Goal: Complete application form

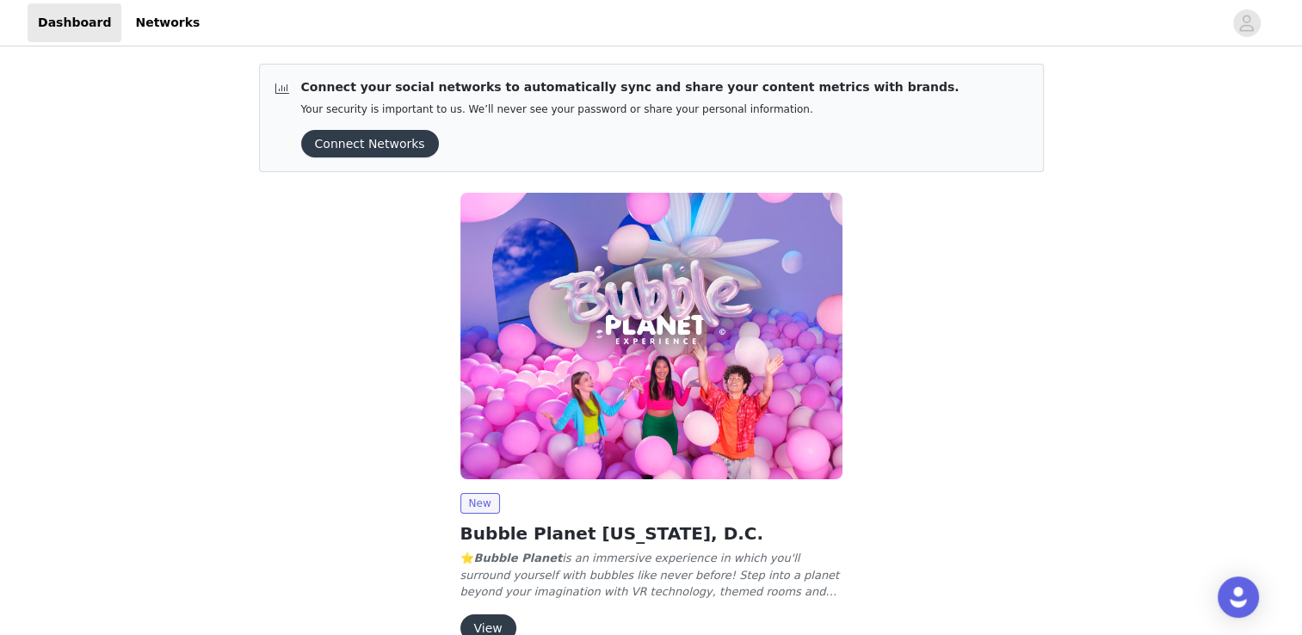
scroll to position [92, 0]
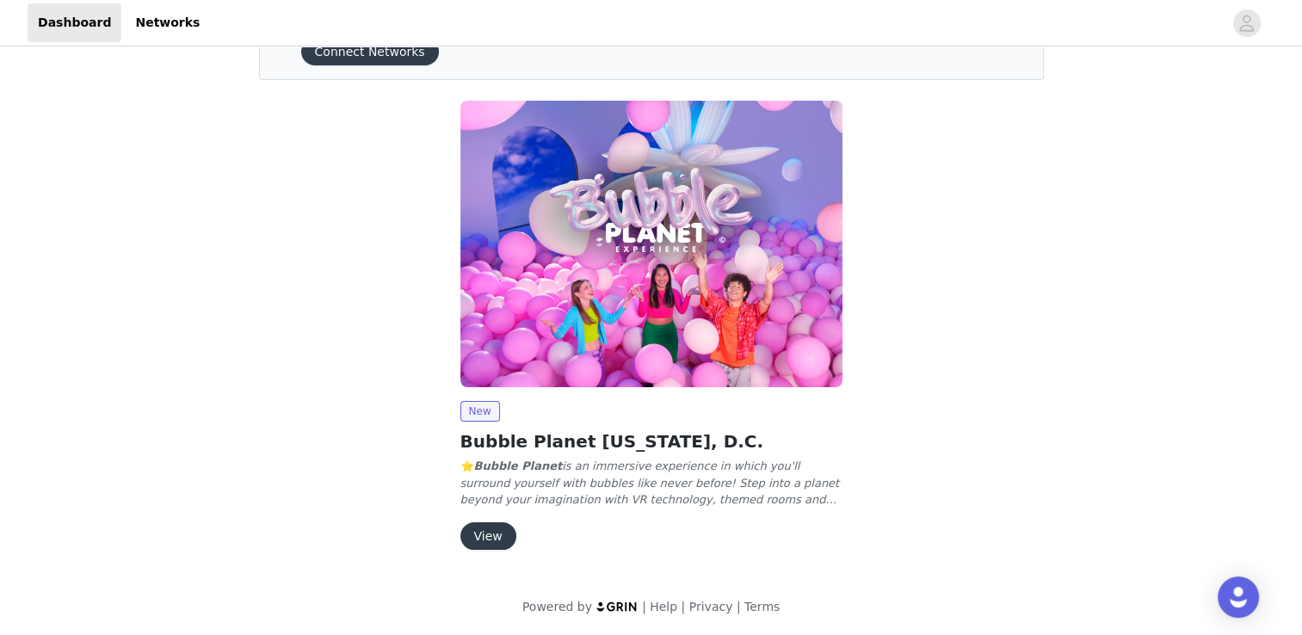
click at [489, 535] on button "View" at bounding box center [488, 536] width 56 height 28
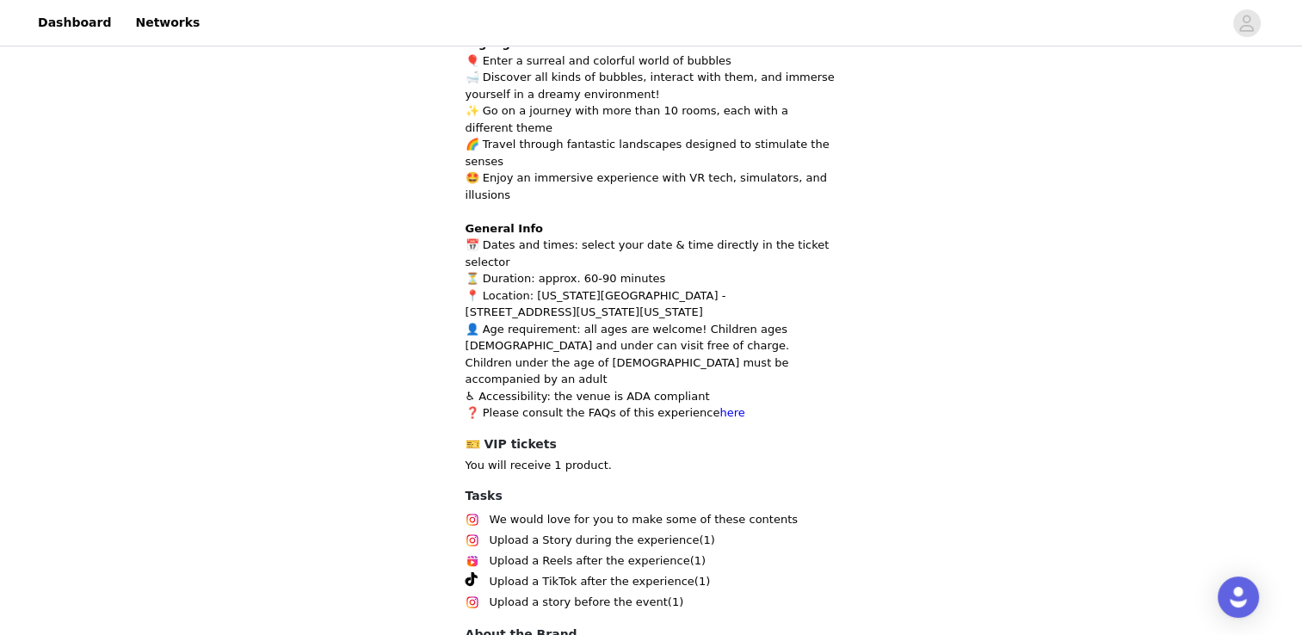
scroll to position [789, 0]
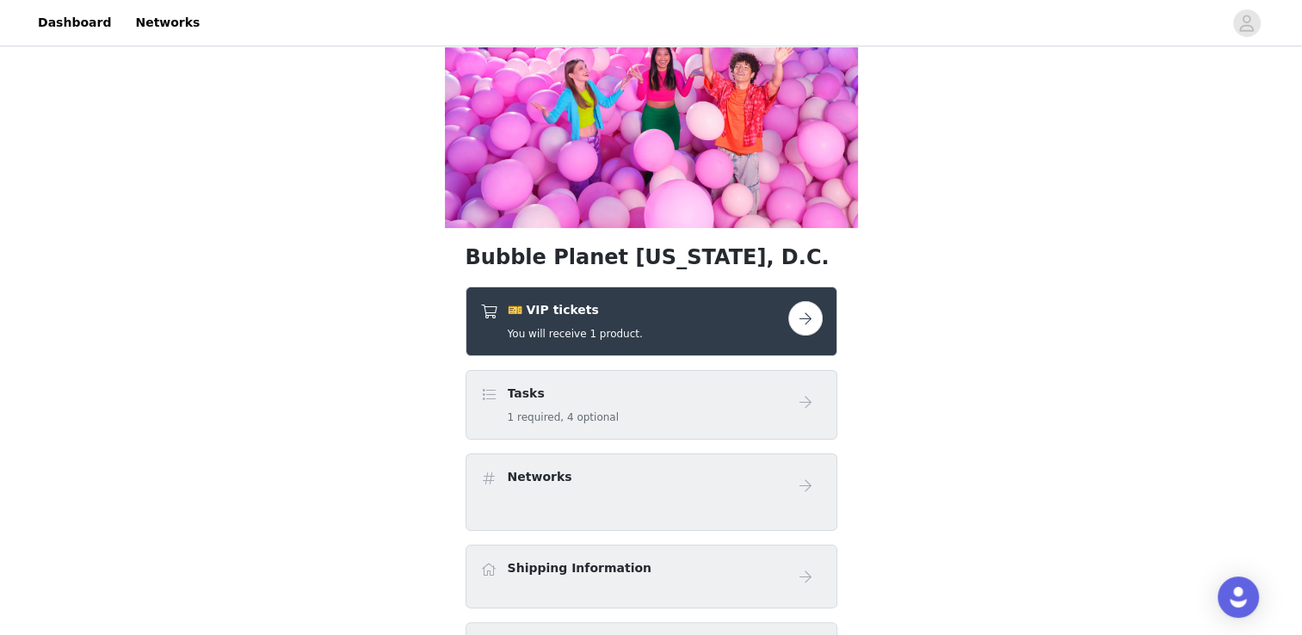
scroll to position [244, 0]
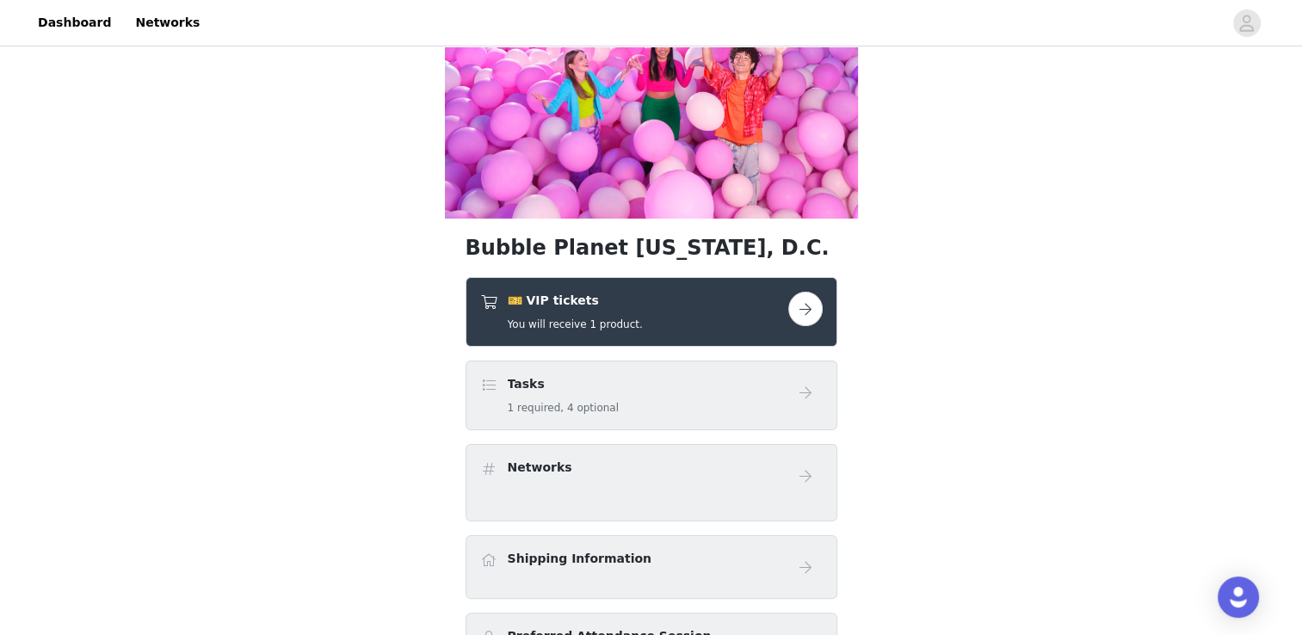
click at [798, 305] on button "button" at bounding box center [805, 309] width 34 height 34
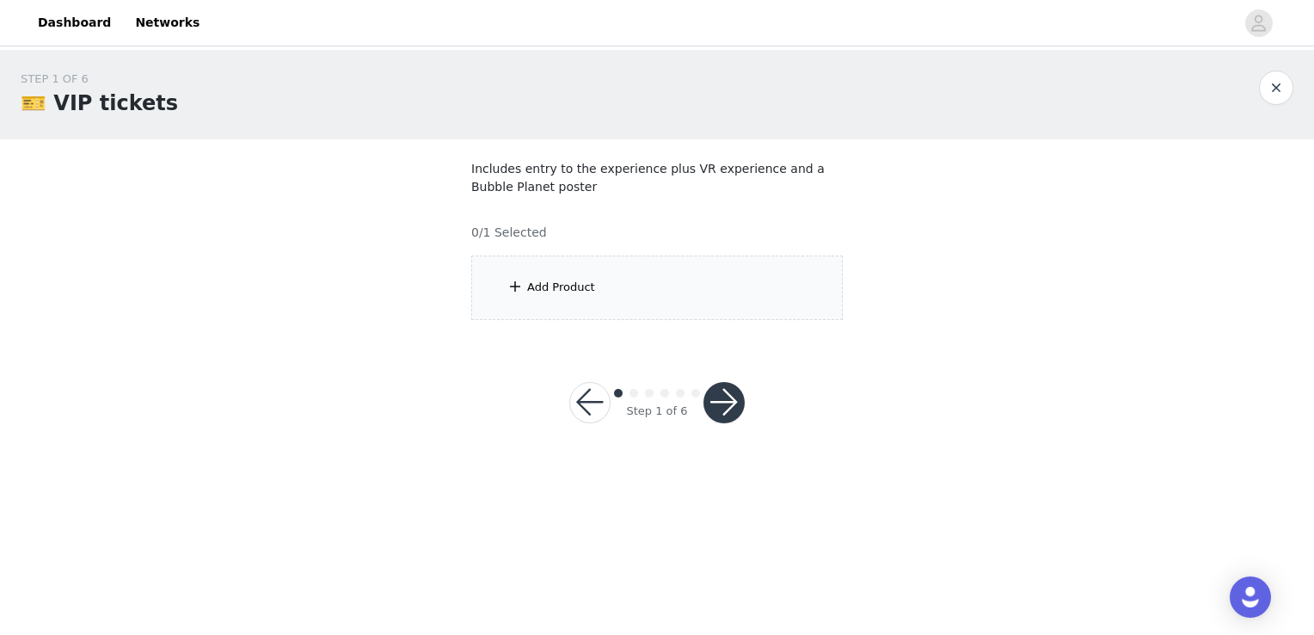
click at [506, 285] on div "Add Product" at bounding box center [657, 287] width 372 height 65
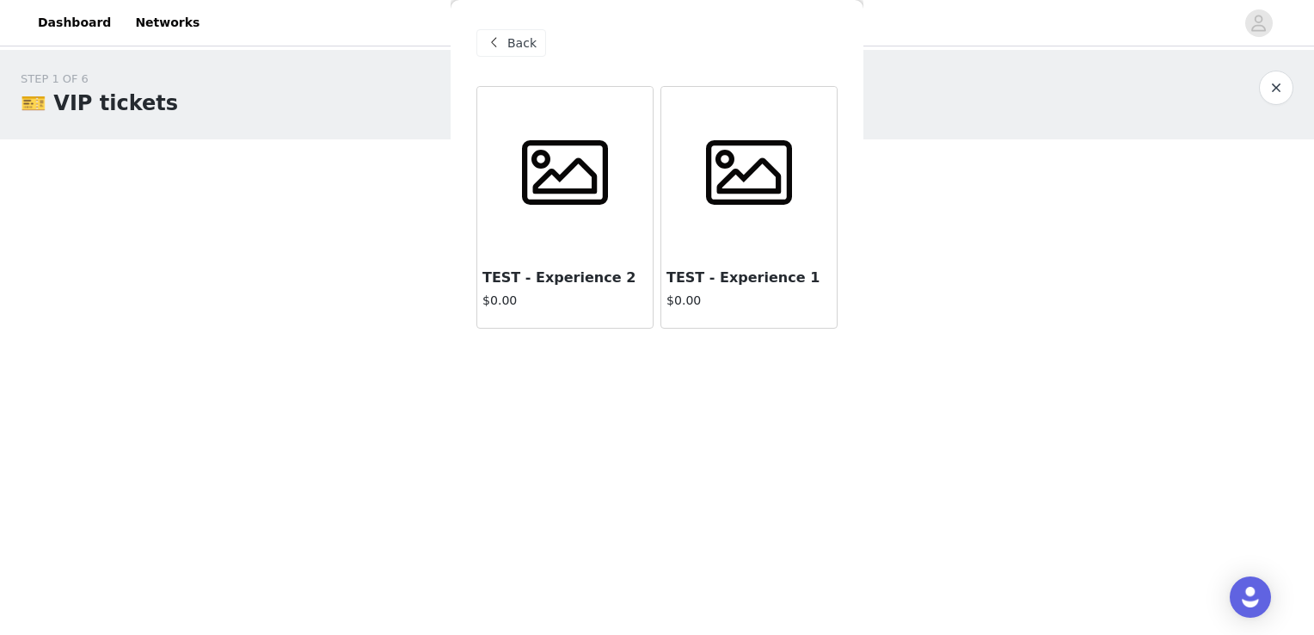
click at [702, 197] on span at bounding box center [750, 173] width 108 height 86
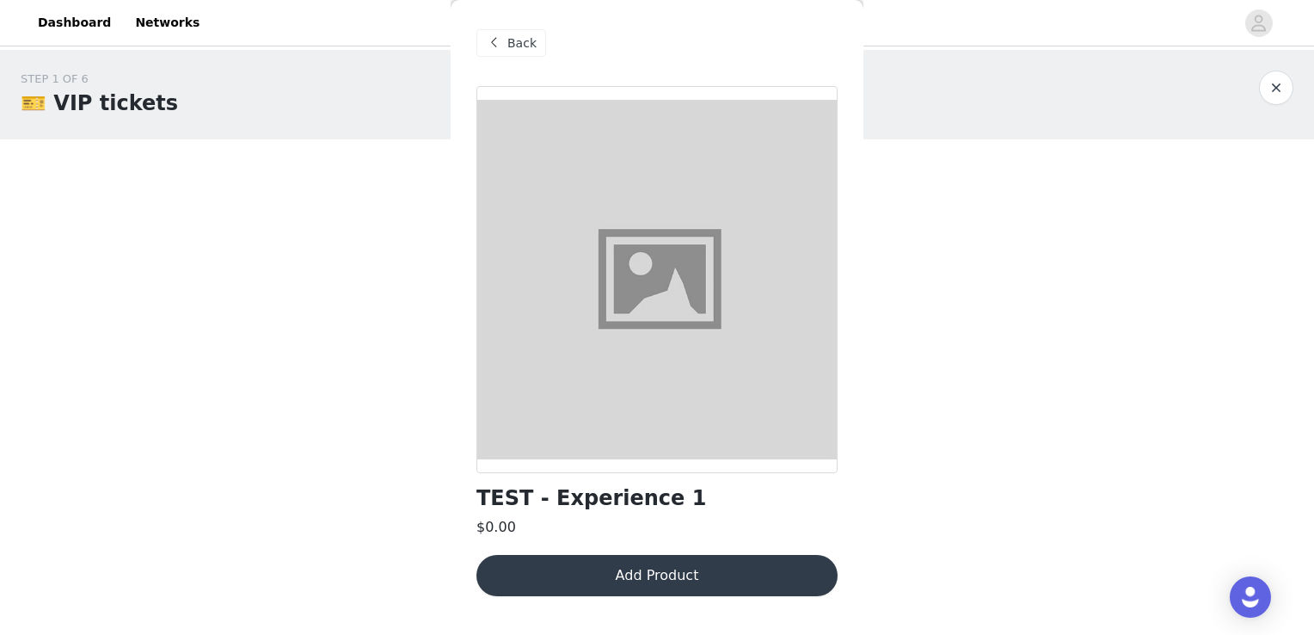
click at [693, 573] on button "Add Product" at bounding box center [657, 575] width 361 height 41
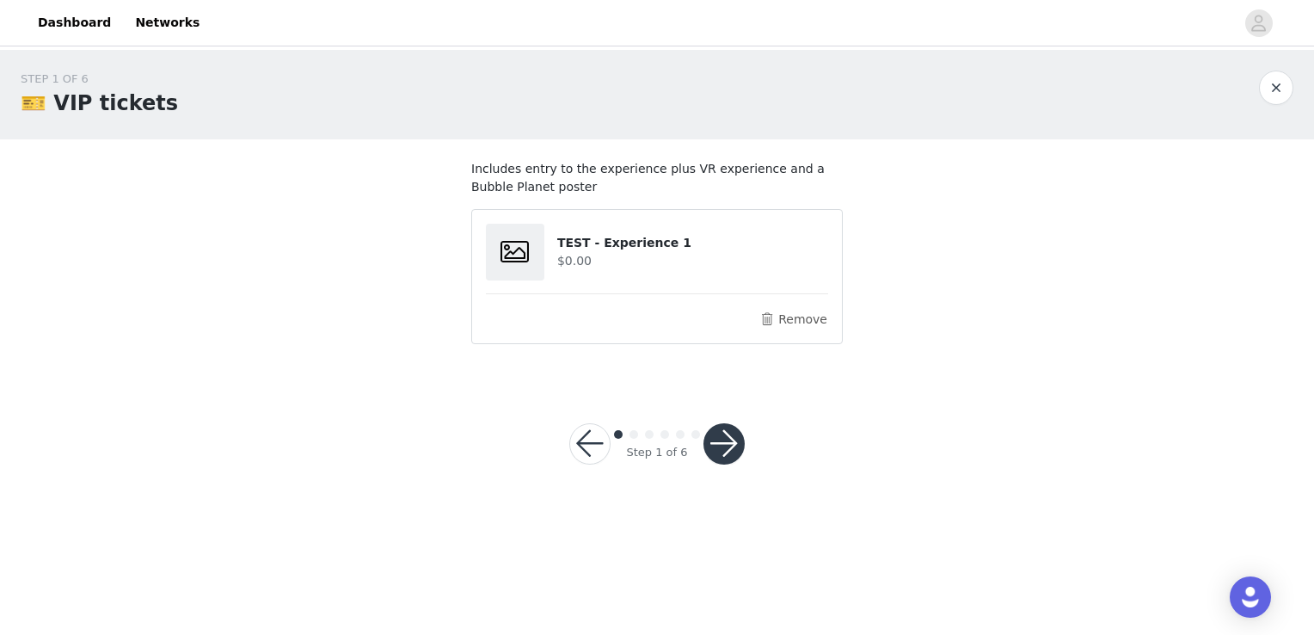
click at [718, 442] on button "button" at bounding box center [724, 443] width 41 height 41
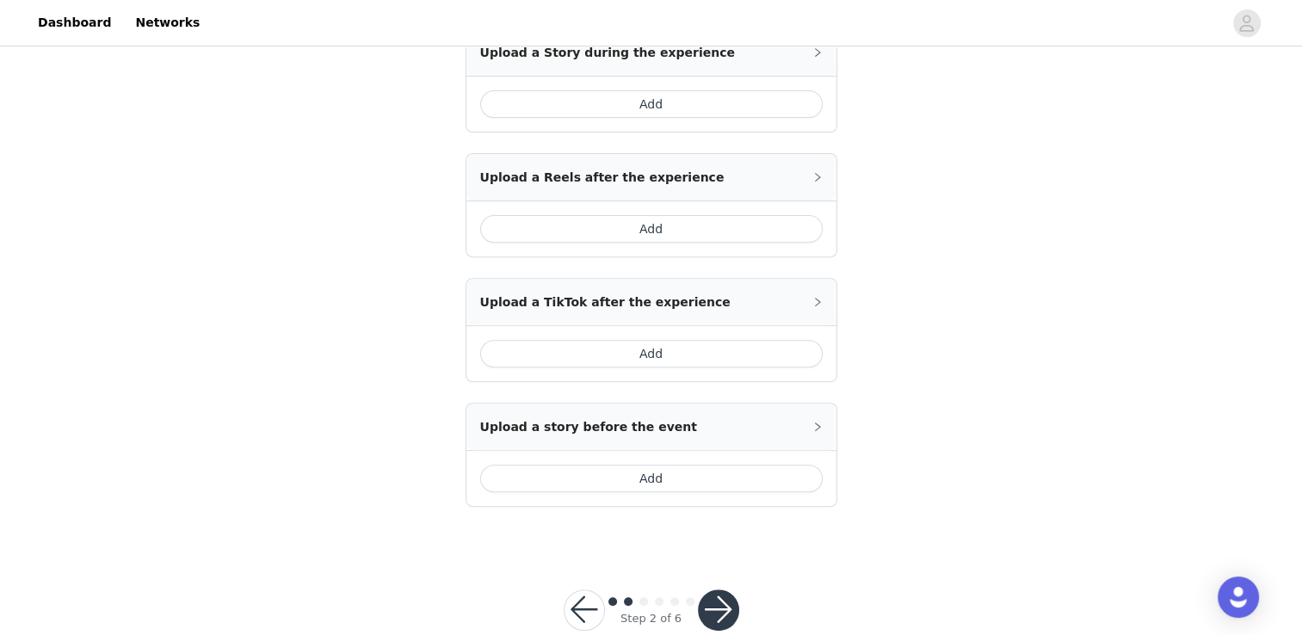
scroll to position [586, 0]
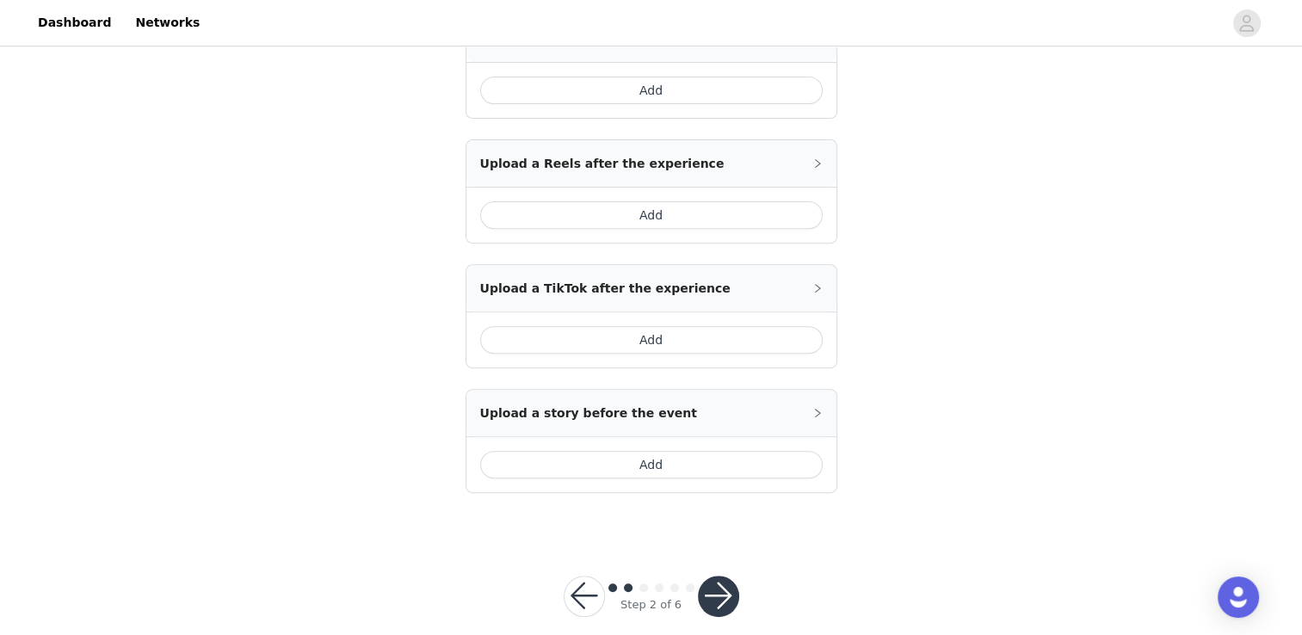
click at [719, 576] on button "button" at bounding box center [718, 595] width 41 height 41
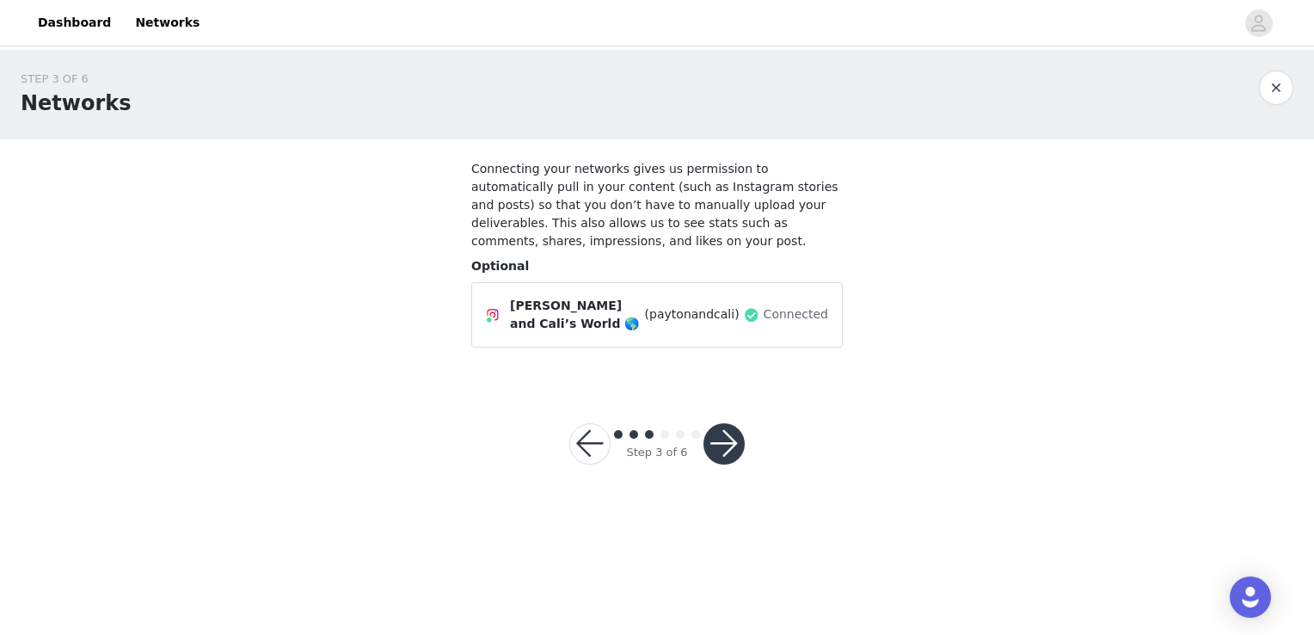
click at [736, 436] on button "button" at bounding box center [724, 443] width 41 height 41
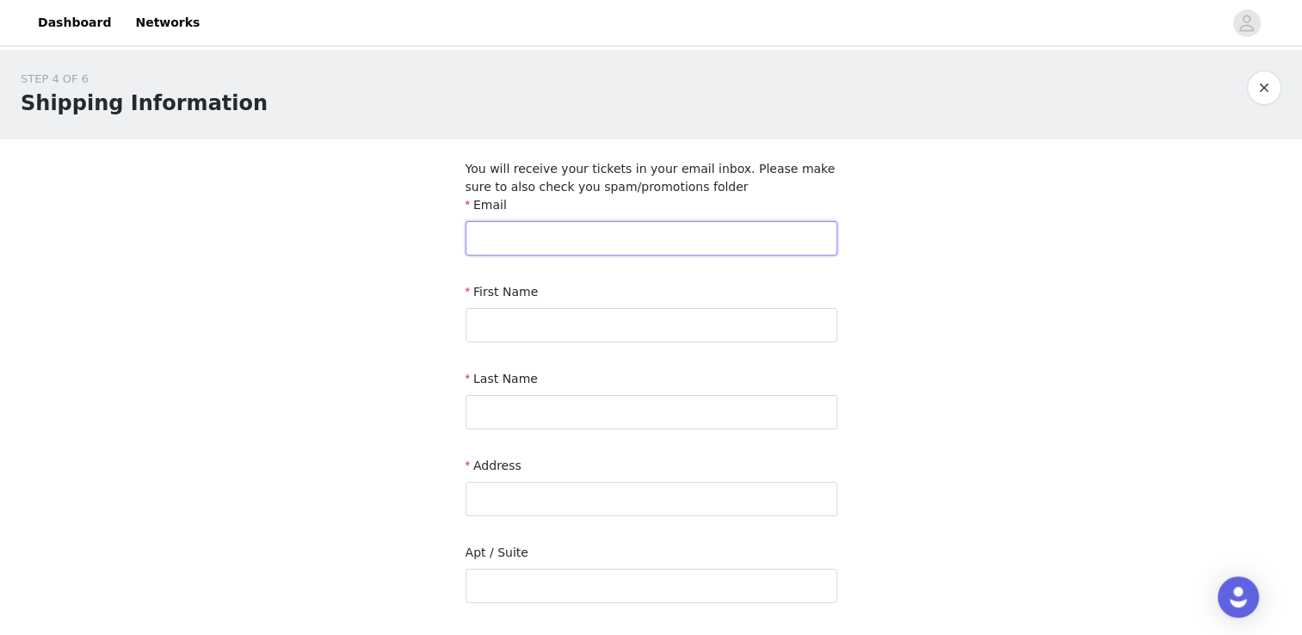
click at [703, 233] on input "text" at bounding box center [651, 238] width 372 height 34
click at [703, 233] on input "br" at bounding box center [651, 238] width 372 height 34
type input "[EMAIL_ADDRESS][DOMAIN_NAME]"
click at [647, 322] on input "text" at bounding box center [651, 325] width 372 height 34
type input "[PERSON_NAME]"
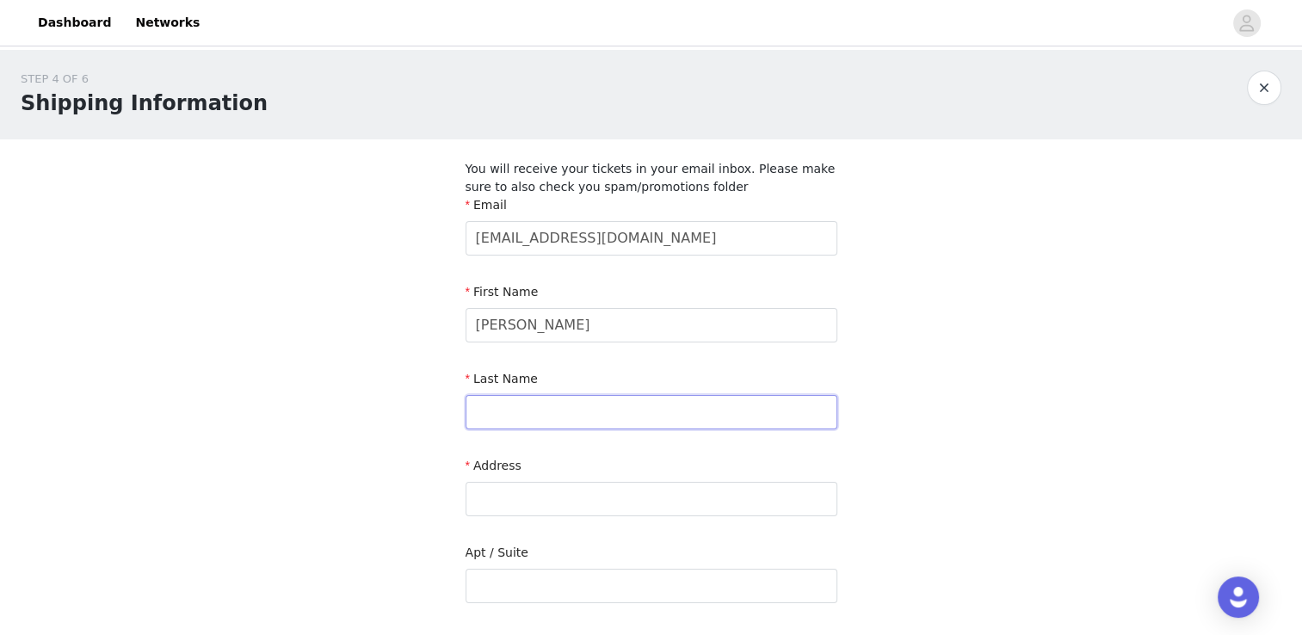
click at [477, 421] on input "text" at bounding box center [651, 412] width 372 height 34
type input "[PERSON_NAME]"
click at [507, 498] on input "text" at bounding box center [651, 499] width 372 height 34
type input "[STREET_ADDRESS][PERSON_NAME]"
click at [926, 545] on div "STEP 4 OF 6 Shipping Information You will receive your tickets in your email in…" at bounding box center [651, 524] width 1302 height 949
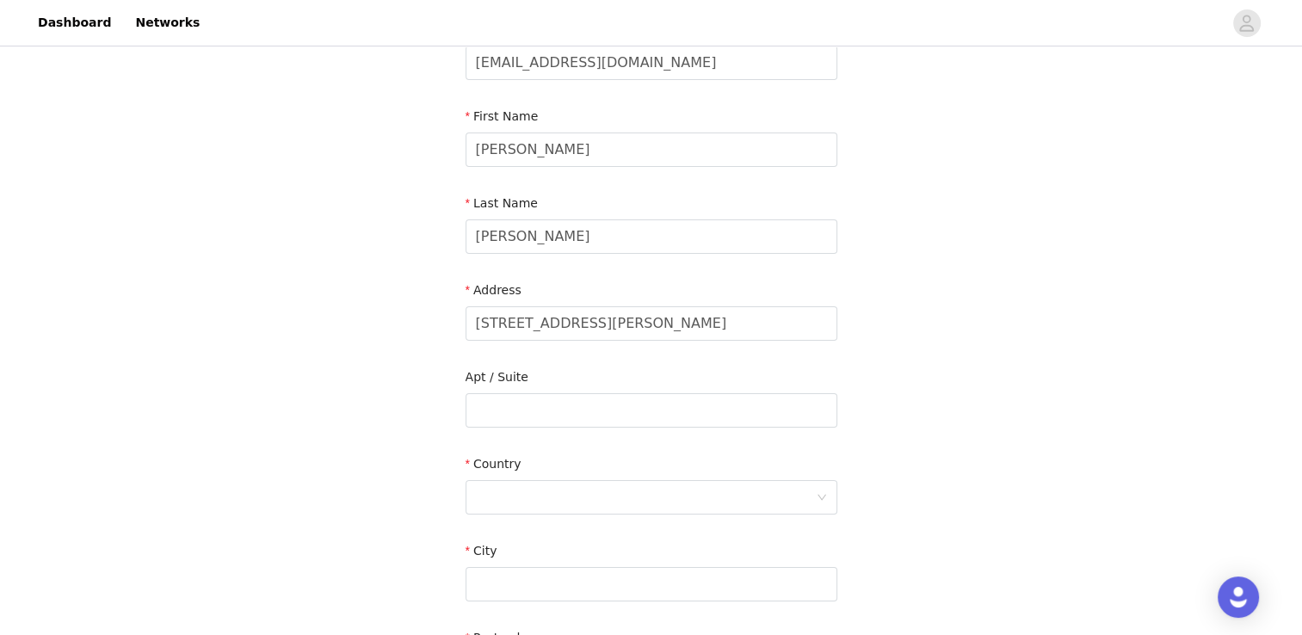
scroll to position [187, 0]
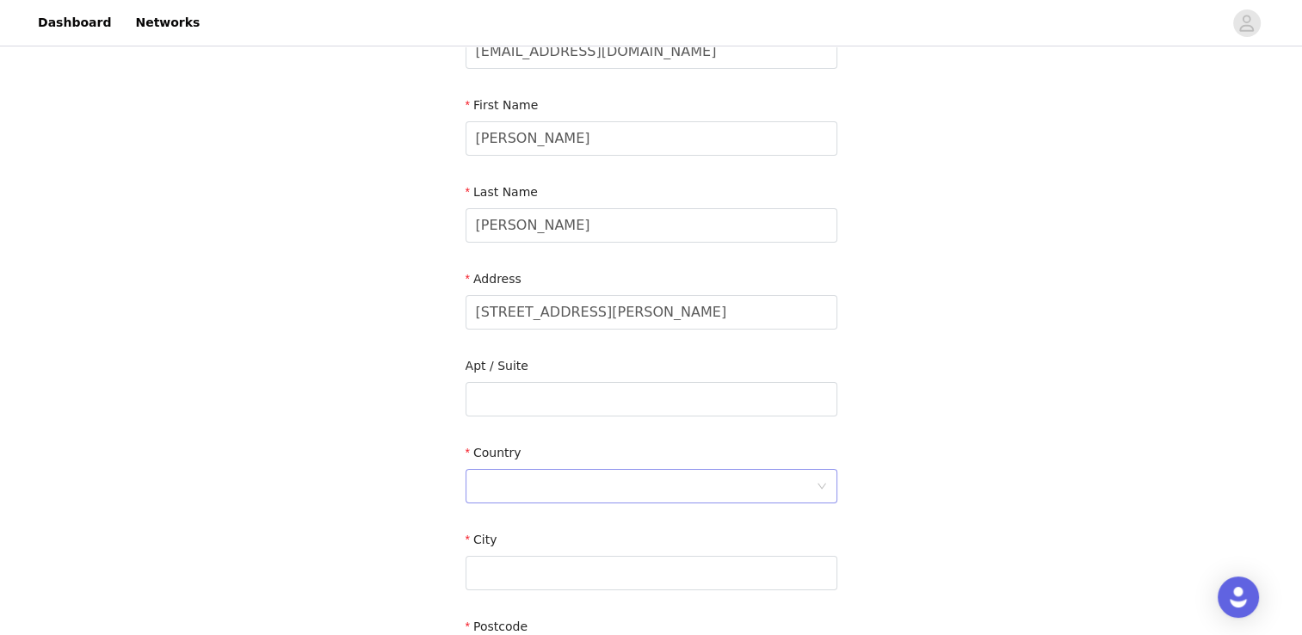
click at [613, 489] on div at bounding box center [646, 486] width 340 height 33
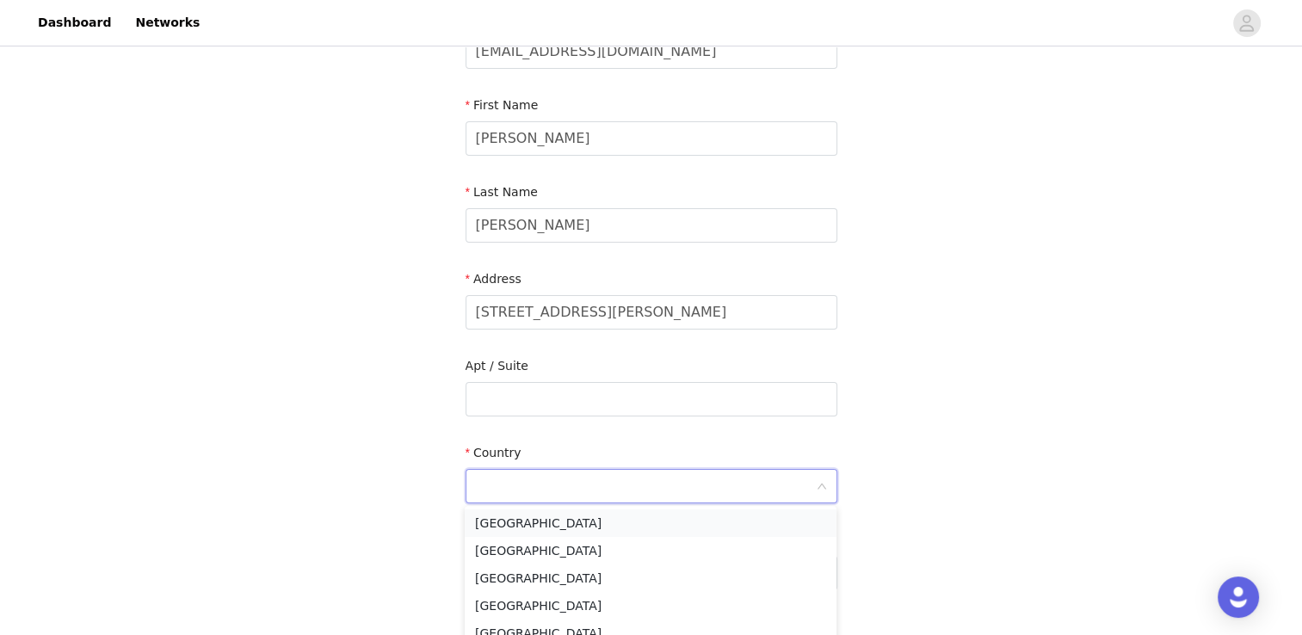
click at [592, 514] on li "[GEOGRAPHIC_DATA]" at bounding box center [651, 523] width 372 height 28
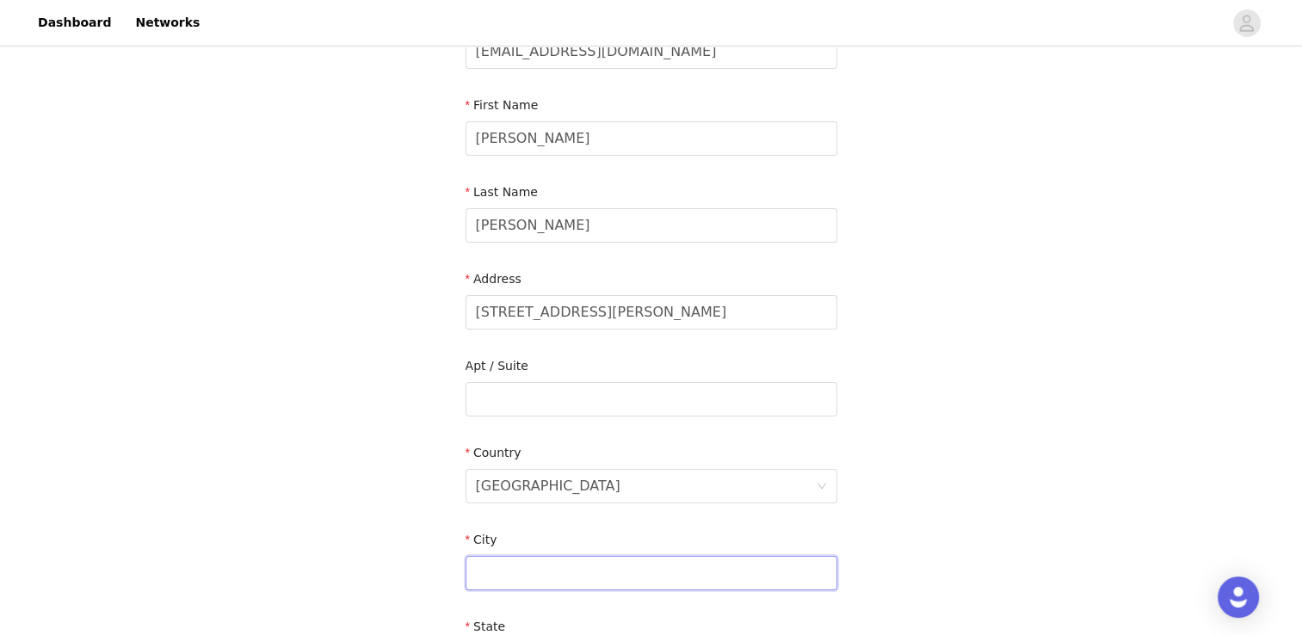
click at [539, 567] on input "text" at bounding box center [651, 573] width 372 height 34
type input "[PERSON_NAME]"
click at [1004, 497] on div "STEP 4 OF 6 Shipping Information You will receive your tickets in your email in…" at bounding box center [651, 381] width 1302 height 1036
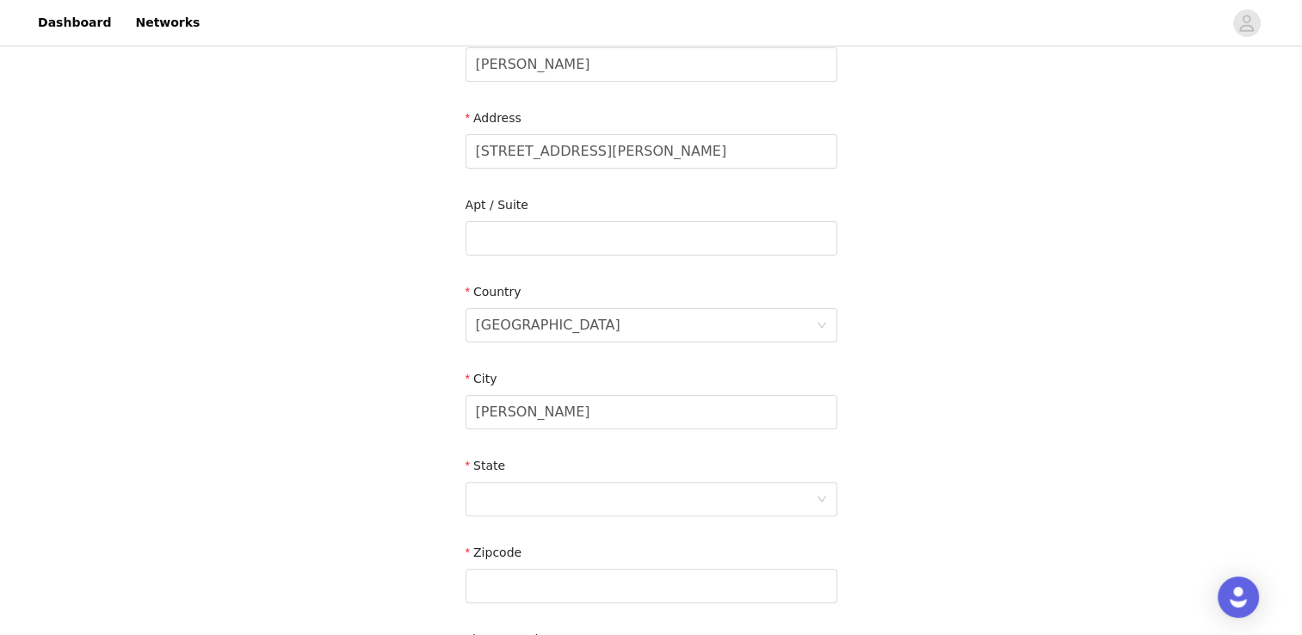
scroll to position [354, 0]
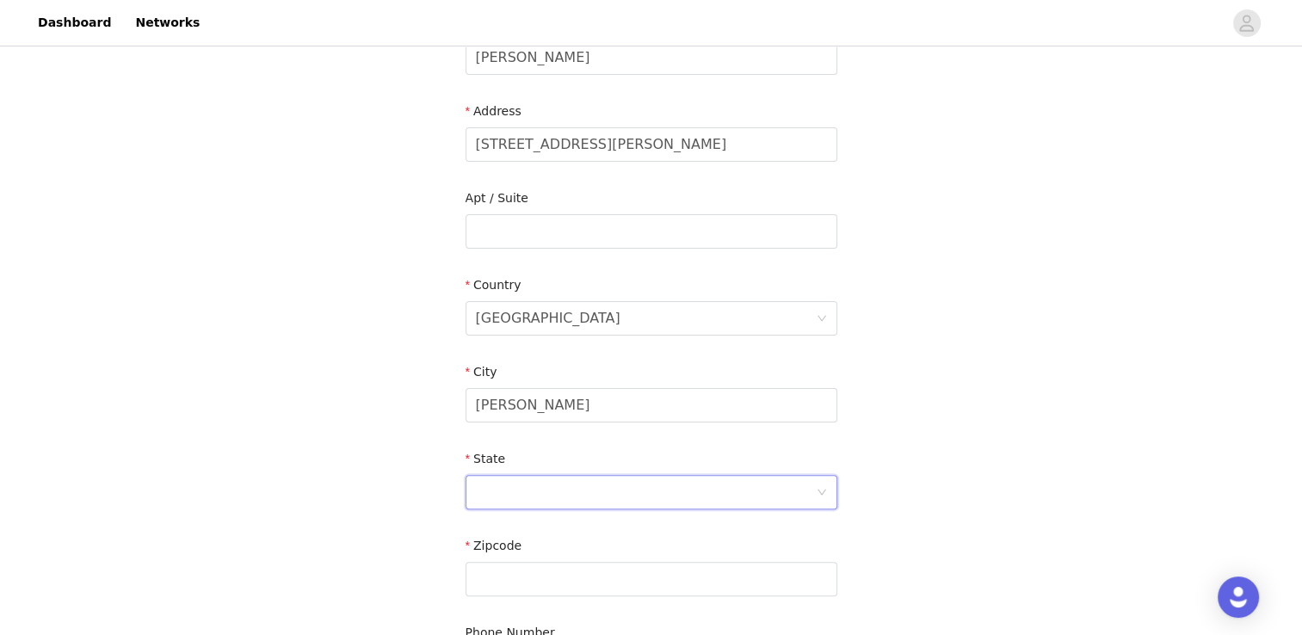
click at [822, 484] on div at bounding box center [651, 492] width 372 height 34
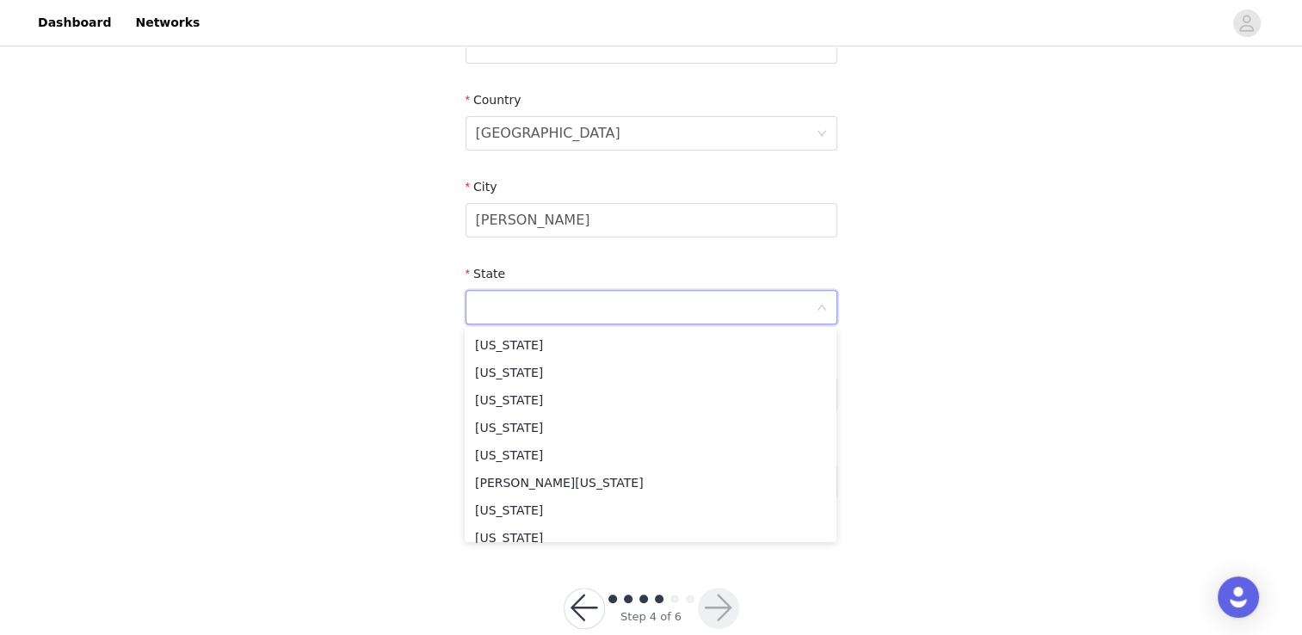
scroll to position [584, 0]
click at [619, 508] on li "[US_STATE]" at bounding box center [651, 503] width 372 height 28
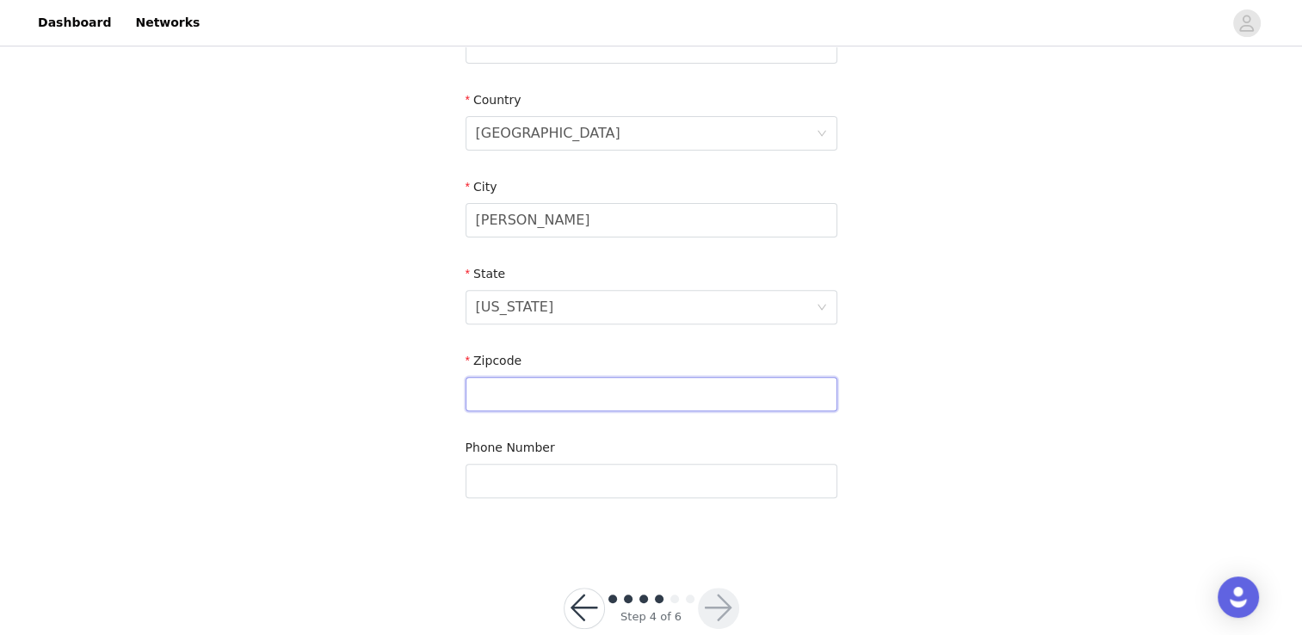
click at [533, 391] on input "text" at bounding box center [651, 394] width 372 height 34
type input "20716"
click at [513, 473] on input "text" at bounding box center [651, 481] width 372 height 34
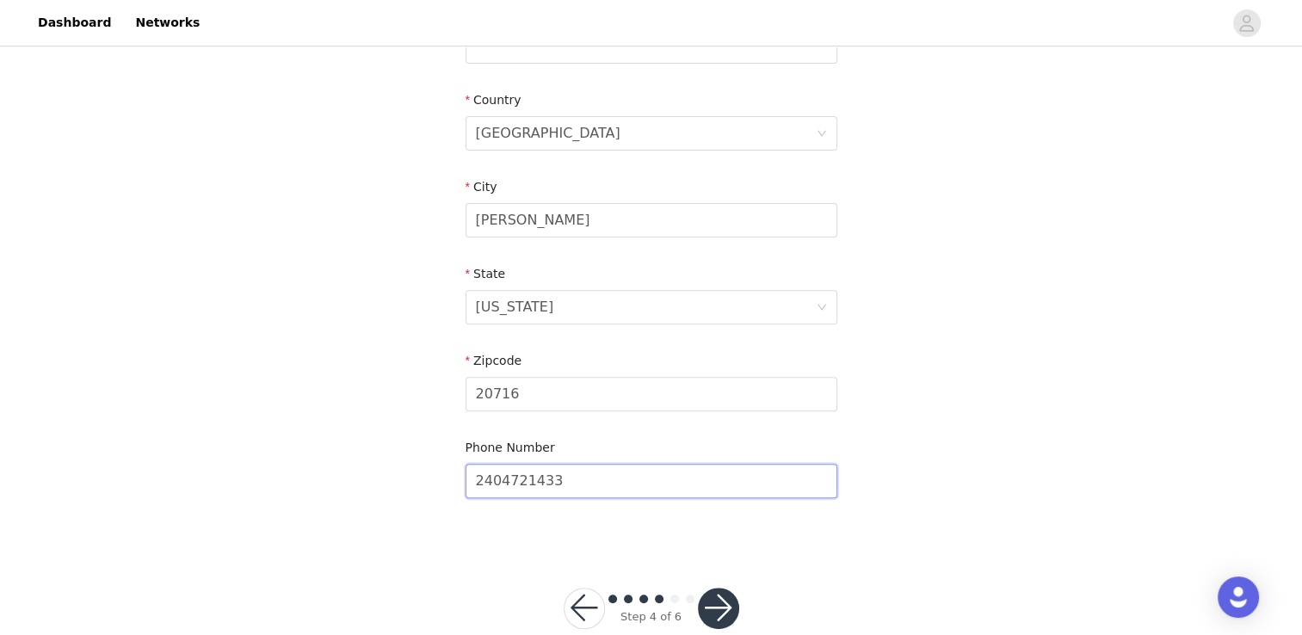
type input "2404721433"
click at [1008, 438] on div "STEP 4 OF 6 Shipping Information You will receive your tickets in your email in…" at bounding box center [651, 29] width 1302 height 1036
click at [711, 605] on button "button" at bounding box center [718, 608] width 41 height 41
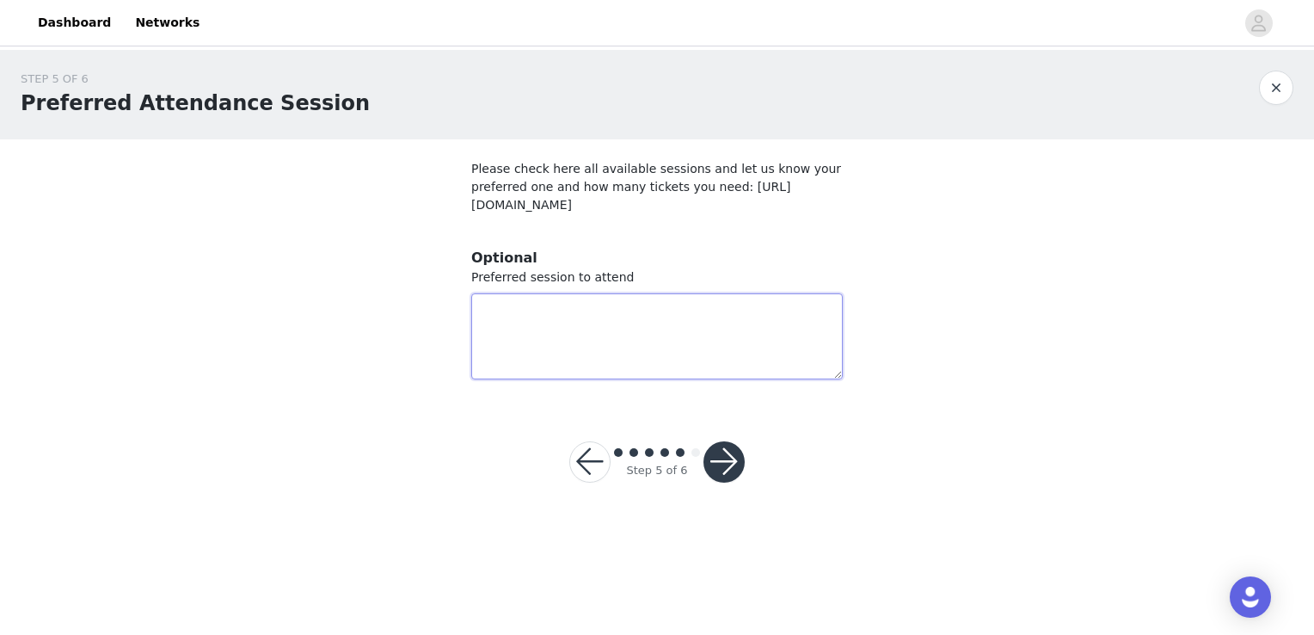
click at [669, 343] on textarea at bounding box center [657, 336] width 372 height 86
drag, startPoint x: 633, startPoint y: 207, endPoint x: 471, endPoint y: 206, distance: 162.6
click at [471, 206] on section "Please check here all available sessions and let us know your preferred one and…" at bounding box center [657, 269] width 413 height 261
copy p "[URL][DOMAIN_NAME]"
click at [526, 322] on textarea at bounding box center [657, 336] width 372 height 86
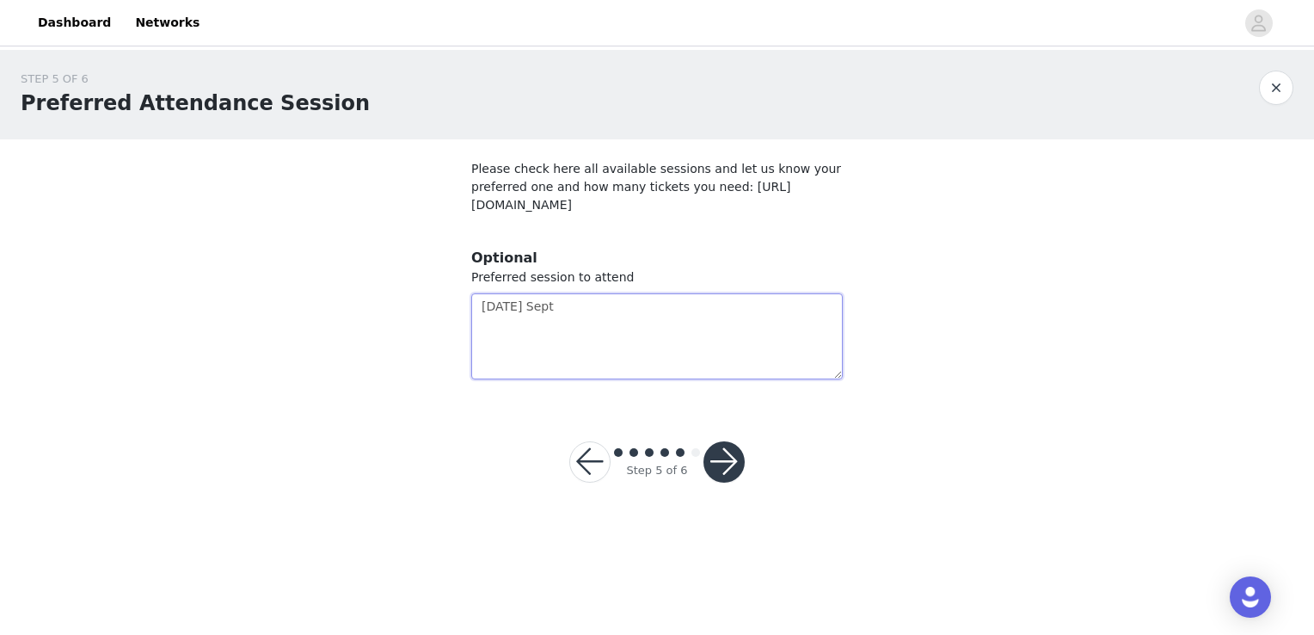
type textarea "[DATE] Sept"
